Goal: Task Accomplishment & Management: Manage account settings

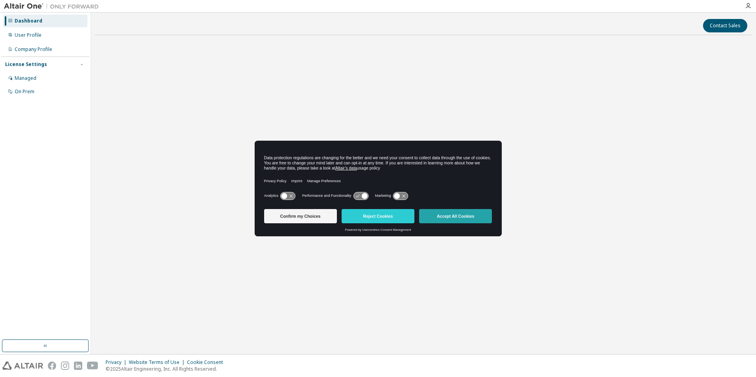
click at [470, 215] on button "Accept All Cookies" at bounding box center [455, 216] width 73 height 14
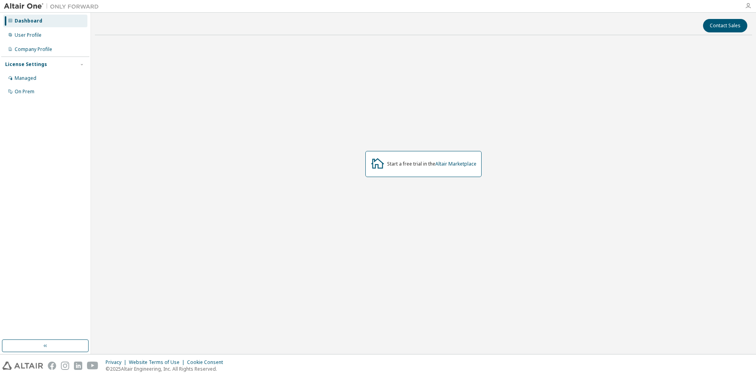
click at [750, 4] on icon "button" at bounding box center [748, 6] width 6 height 6
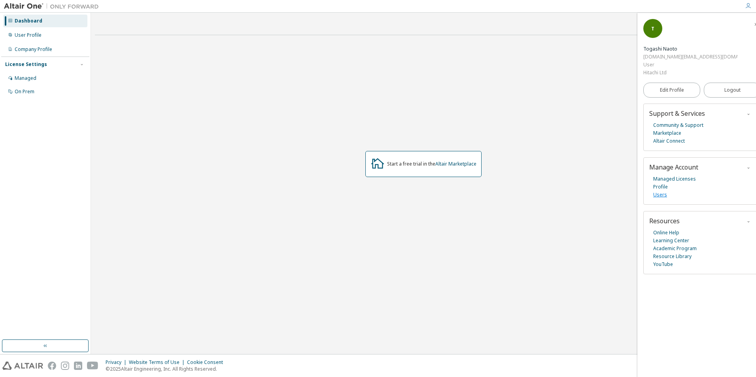
click at [662, 191] on link "Users" at bounding box center [660, 195] width 14 height 8
click at [83, 64] on icon "button" at bounding box center [81, 64] width 5 height 5
click at [661, 191] on link "Users" at bounding box center [660, 195] width 14 height 8
click at [744, 6] on div at bounding box center [748, 6] width 16 height 6
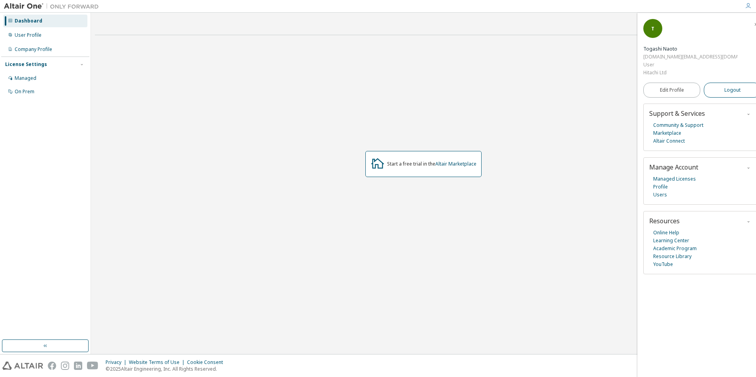
click at [724, 86] on span "Logout" at bounding box center [732, 90] width 16 height 8
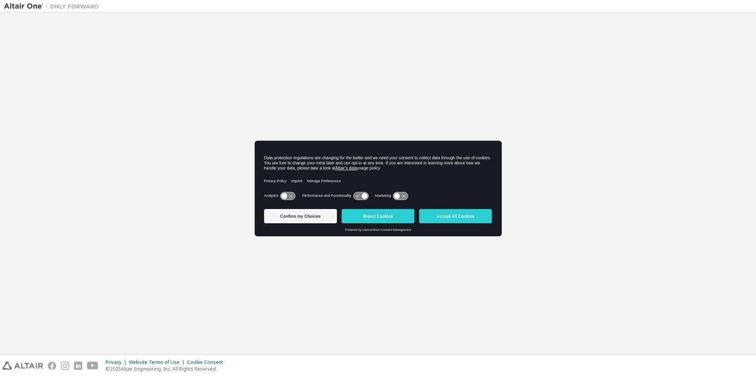
drag, startPoint x: 470, startPoint y: 219, endPoint x: 487, endPoint y: 189, distance: 34.0
click at [470, 219] on button "Accept All Cookies" at bounding box center [455, 216] width 73 height 14
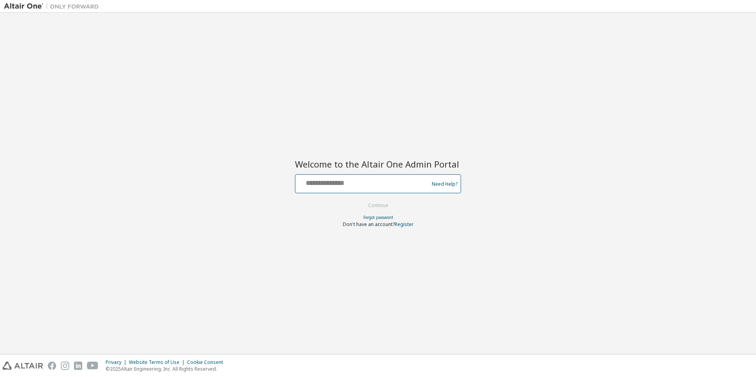
click at [380, 185] on input "text" at bounding box center [362, 181] width 129 height 11
click at [390, 130] on div "Welcome to the Altair One Admin Portal Need Help? Please make sure that you pro…" at bounding box center [378, 184] width 748 height 334
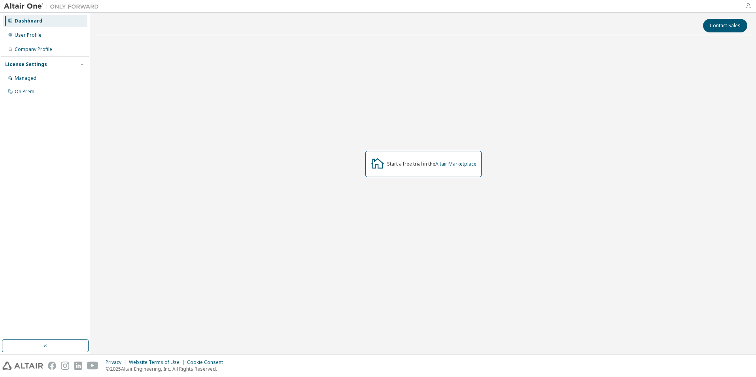
click at [746, 6] on icon "button" at bounding box center [748, 6] width 6 height 6
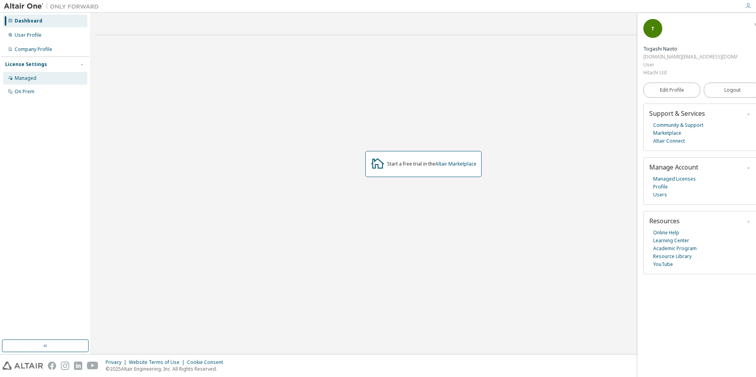
click at [32, 81] on div "Managed" at bounding box center [26, 78] width 22 height 6
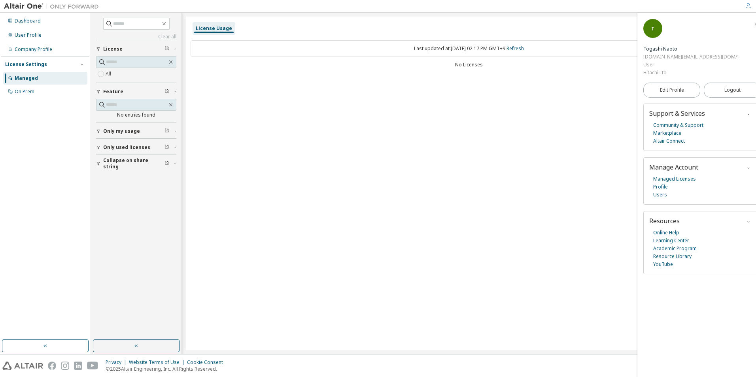
click at [468, 64] on div "No Licenses" at bounding box center [469, 65] width 557 height 6
drag, startPoint x: 468, startPoint y: 64, endPoint x: 453, endPoint y: 80, distance: 21.8
click at [453, 80] on div "License Usage Last updated at: Wed 2025-10-08 02:17 PM GMT+9 Refresh No Licenses" at bounding box center [469, 184] width 566 height 334
click at [483, 132] on div "License Usage Last updated at: Wed 2025-10-08 02:17 PM GMT+9 Refresh No Licenses" at bounding box center [469, 184] width 566 height 334
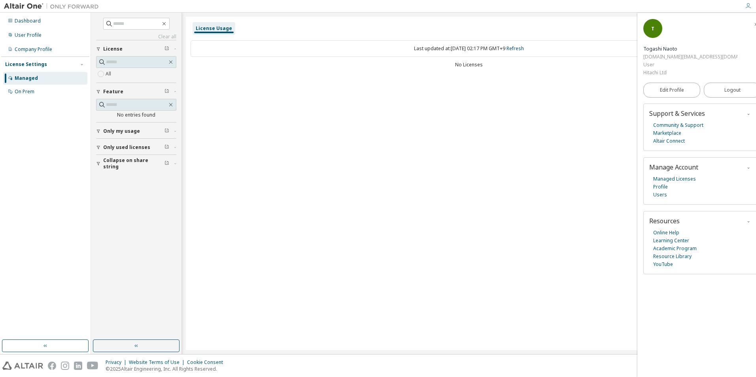
click at [753, 21] on icon "button" at bounding box center [755, 24] width 5 height 6
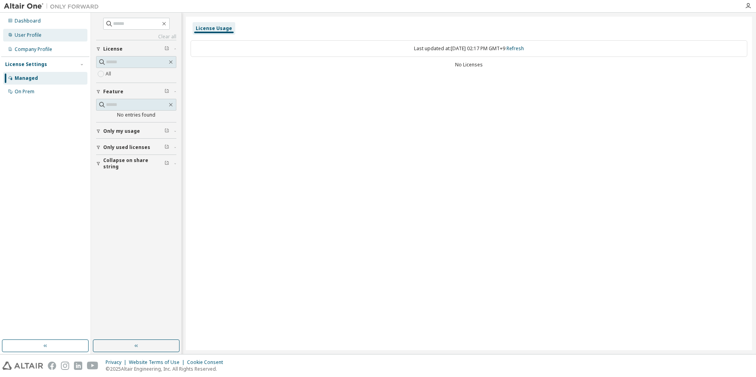
click at [28, 32] on div "User Profile" at bounding box center [28, 35] width 27 height 6
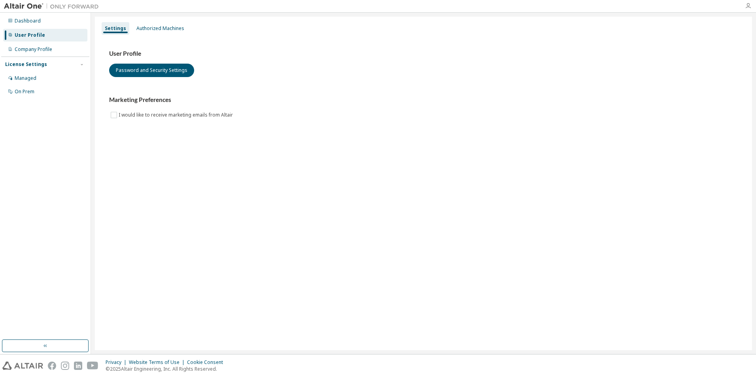
click at [750, 6] on icon "button" at bounding box center [748, 6] width 6 height 6
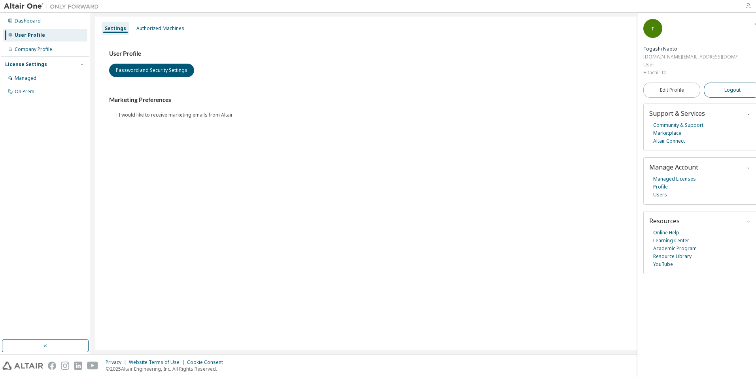
click at [724, 86] on span "Logout" at bounding box center [732, 90] width 16 height 8
